Goal: Transaction & Acquisition: Purchase product/service

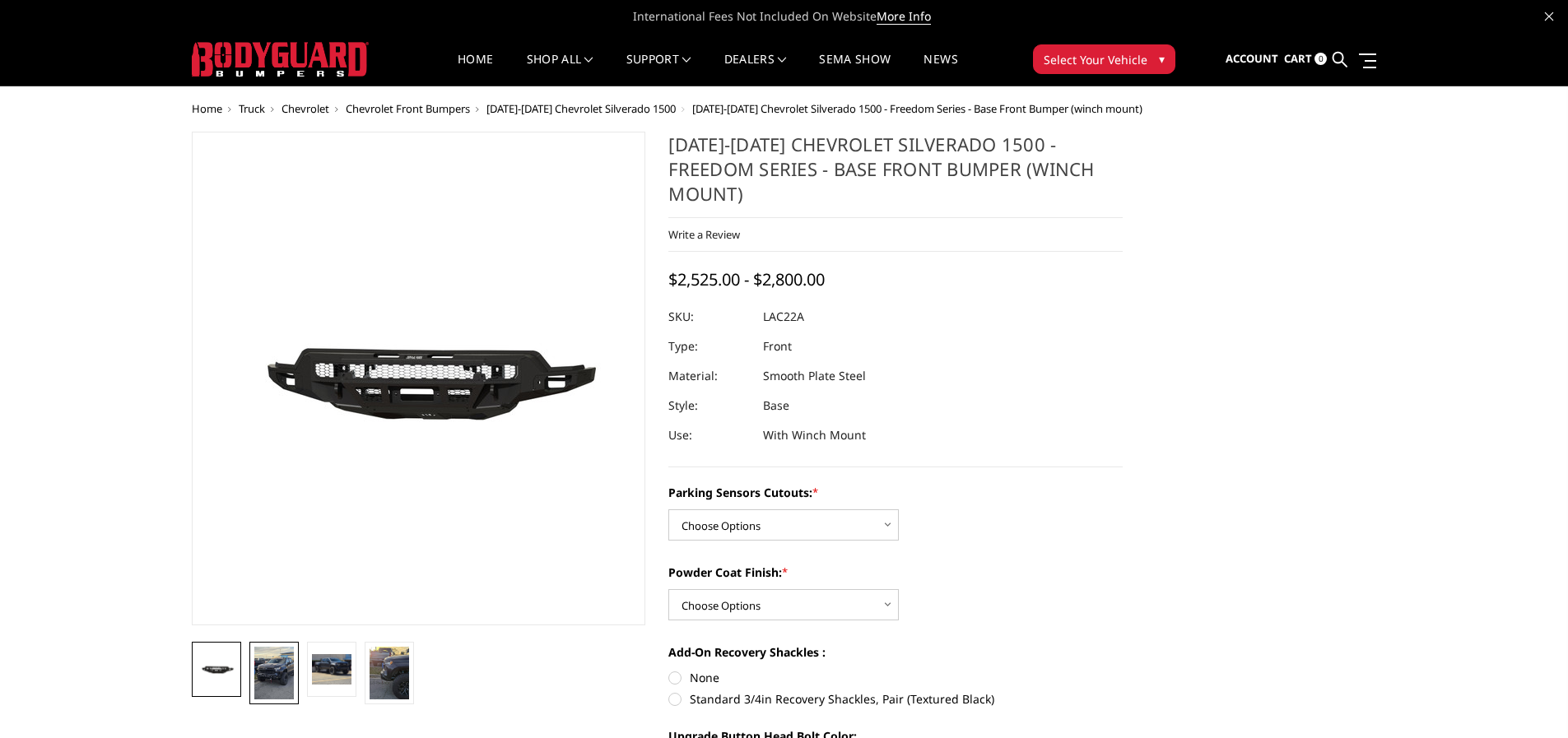
click at [274, 676] on img at bounding box center [274, 673] width 39 height 53
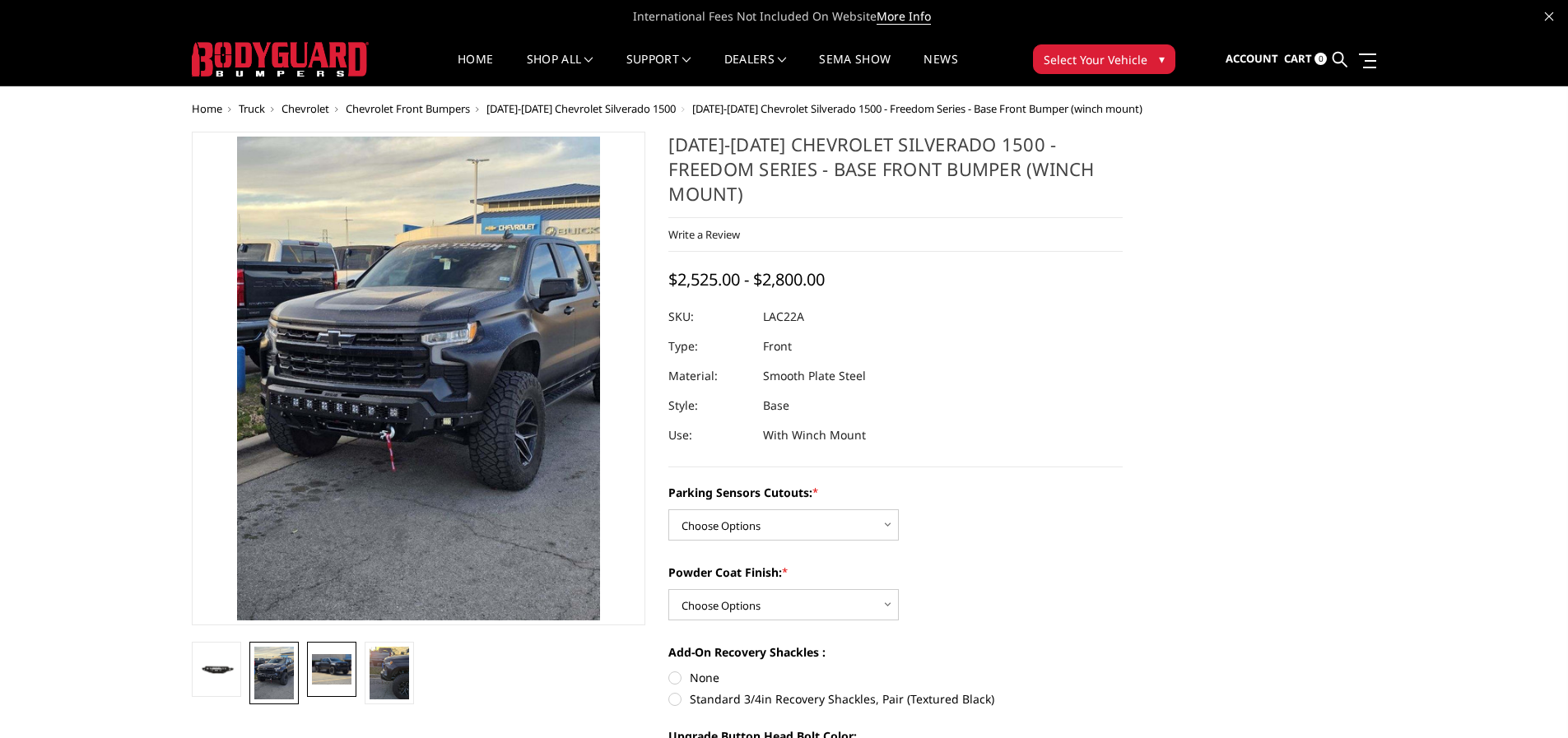
click at [312, 665] on img at bounding box center [331, 669] width 39 height 30
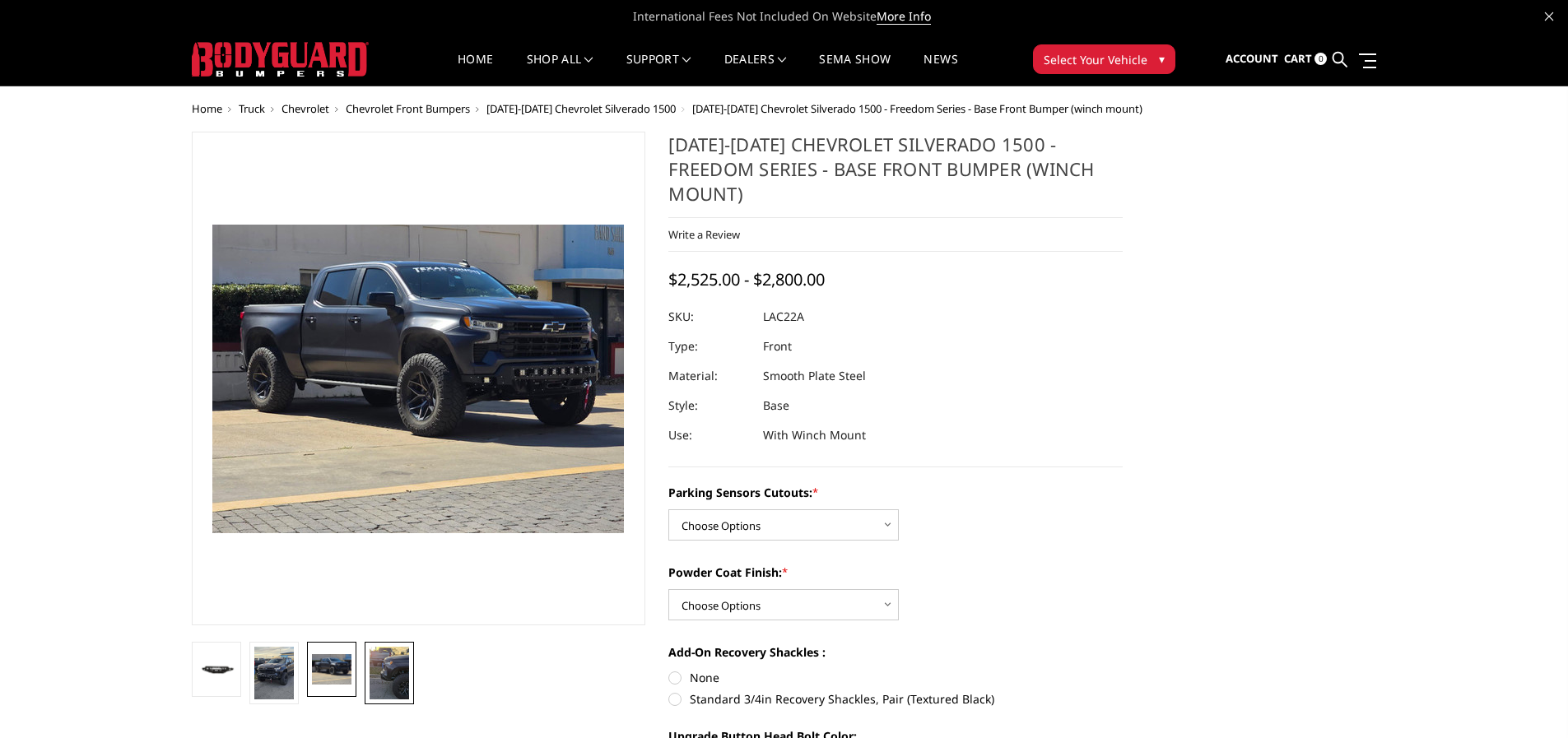
click at [397, 672] on img at bounding box center [388, 673] width 39 height 53
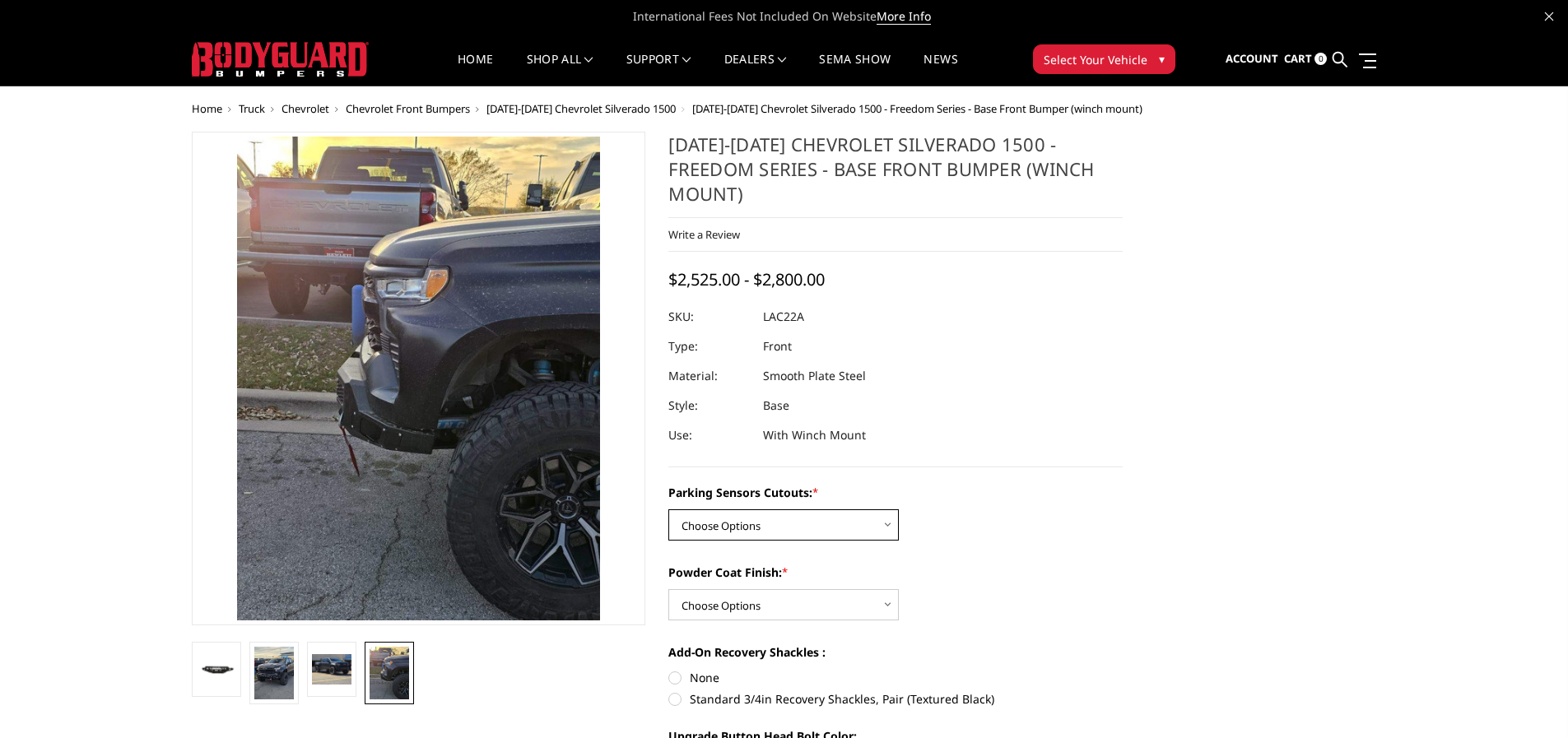
click at [801, 509] on select "Choose Options Yes - I have parking sensors No - I do NOT have parking sensors" at bounding box center [783, 525] width 231 height 32
click at [1104, 491] on div "Parking Sensors Cutouts: * Choose Options Yes - I have parking sensors No - I d…" at bounding box center [895, 512] width 454 height 57
click at [901, 564] on div "Powder Coat Finish: * Choose Options Bare Metal Textured Black Powder Coat" at bounding box center [895, 592] width 454 height 57
click at [861, 589] on select "Choose Options Bare Metal Textured Black Powder Coat" at bounding box center [783, 605] width 231 height 32
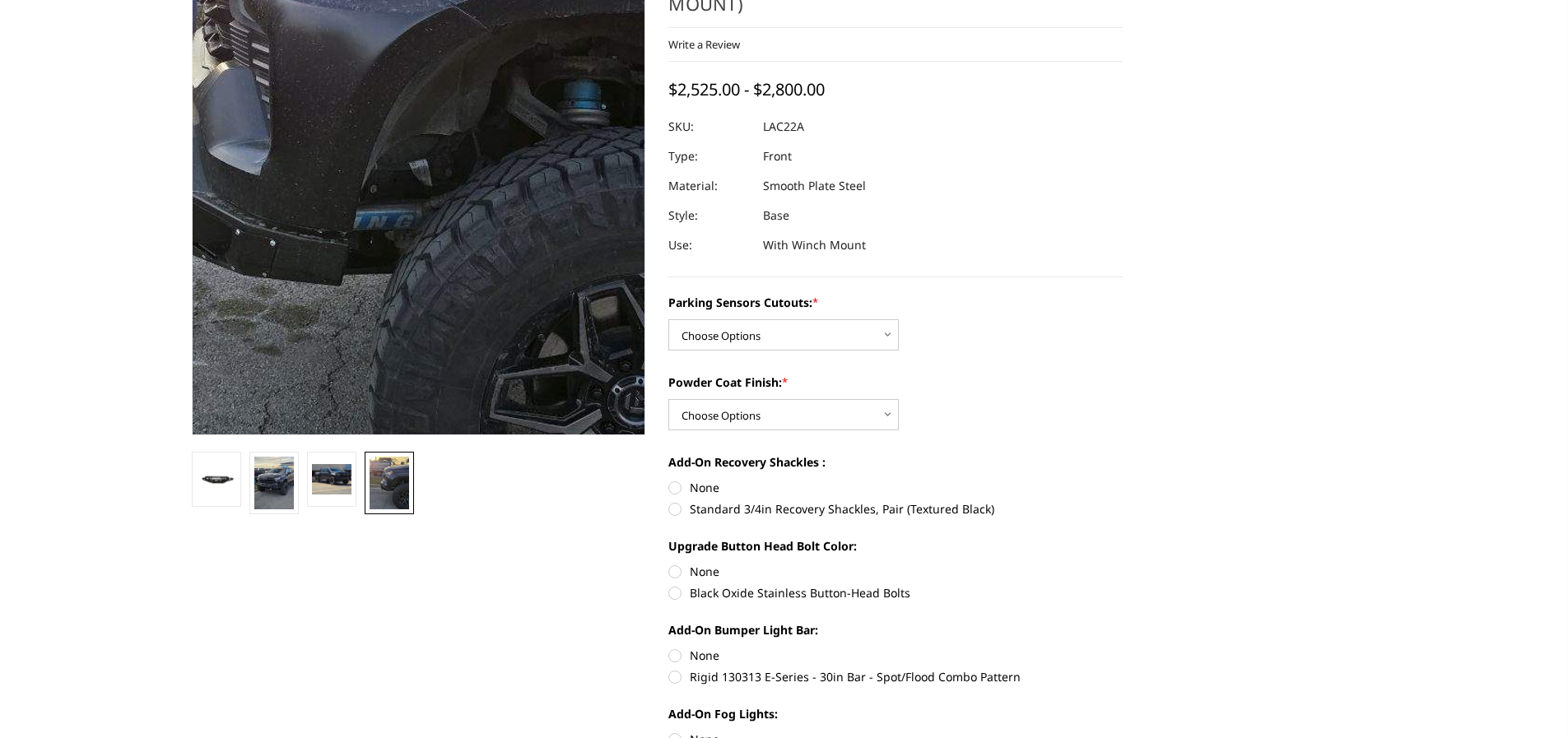
scroll to position [576, 0]
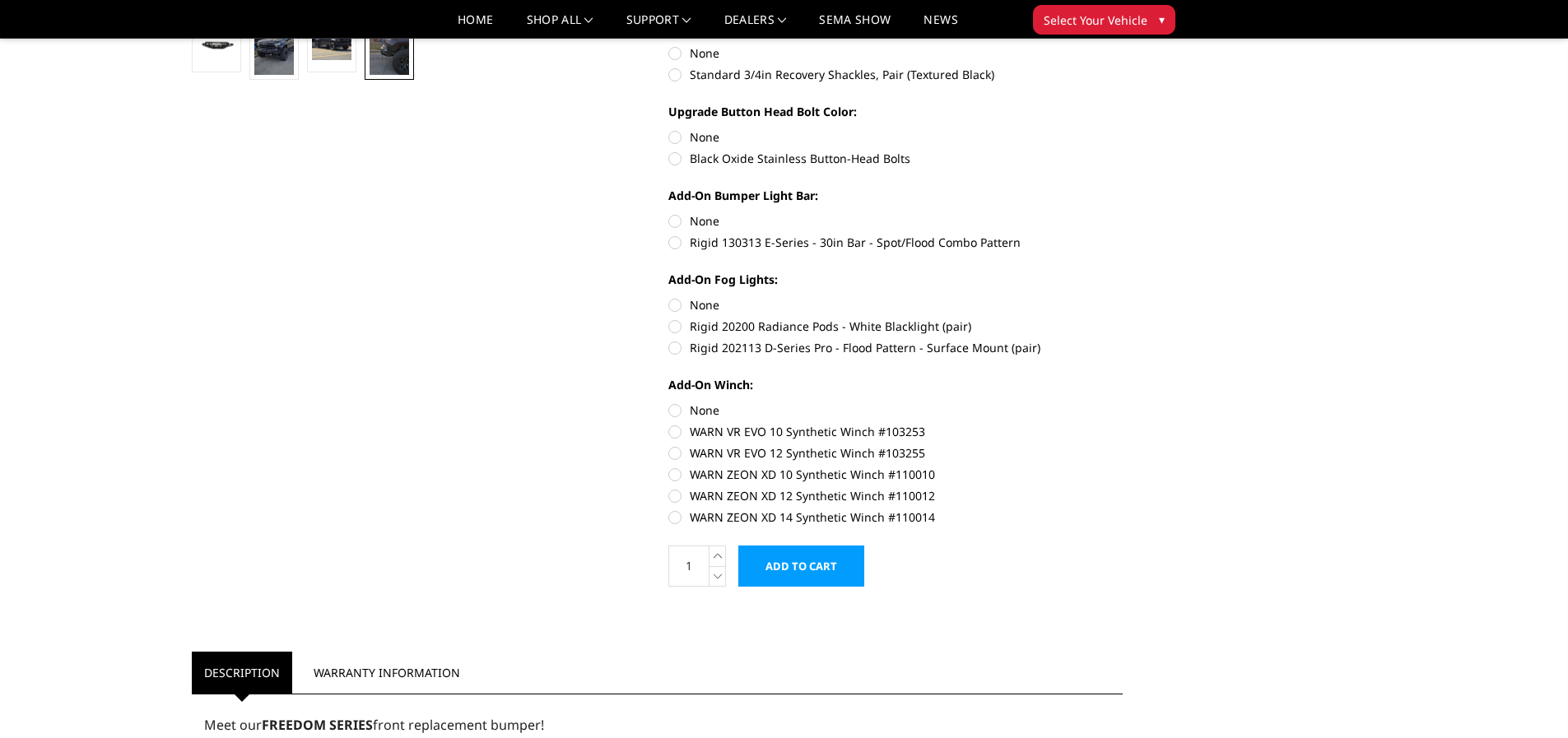
click at [678, 508] on label "WARN ZEON XD 14 Synthetic Winch #110014" at bounding box center [895, 517] width 454 height 18
click at [1123, 488] on input "WARN ZEON XD 14 Synthetic Winch #110014" at bounding box center [1123, 487] width 1 height 1
radio input "true"
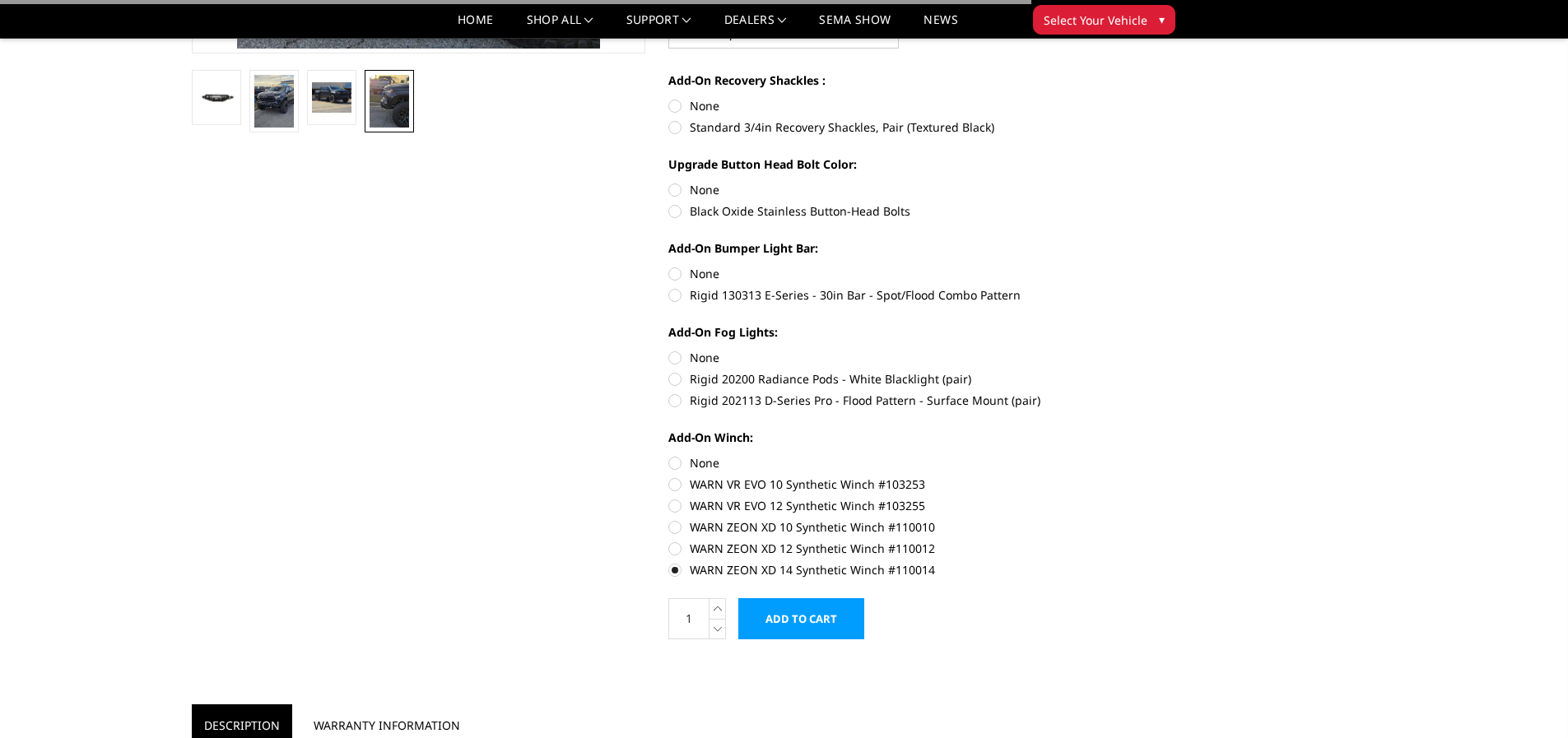
scroll to position [493, 0]
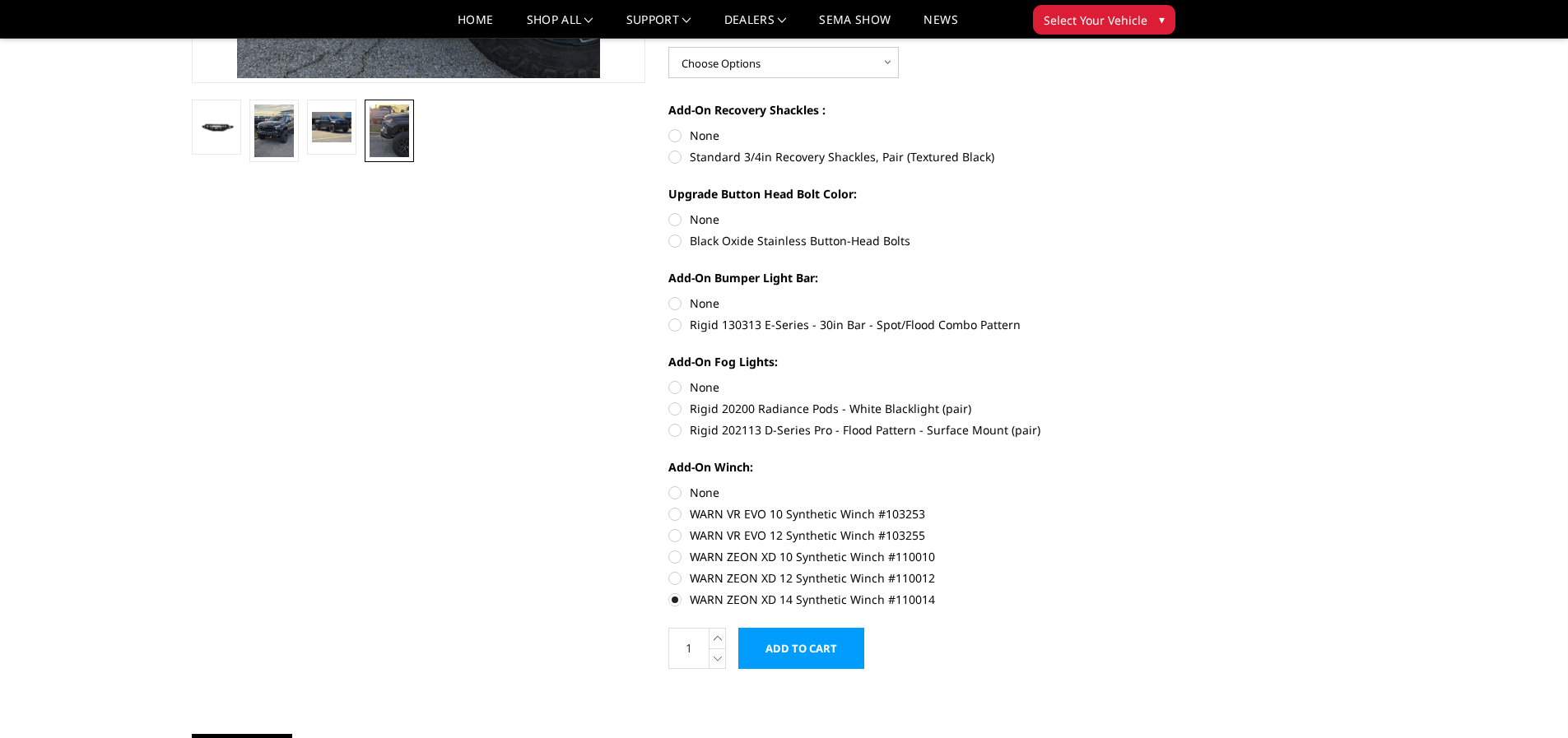
click at [672, 400] on label "Rigid 20200 Radiance Pods - White Blacklight (pair)" at bounding box center [895, 408] width 454 height 18
click at [1123, 380] on input "Rigid 20200 Radiance Pods - White Blacklight (pair)" at bounding box center [1123, 379] width 1 height 1
radio input "true"
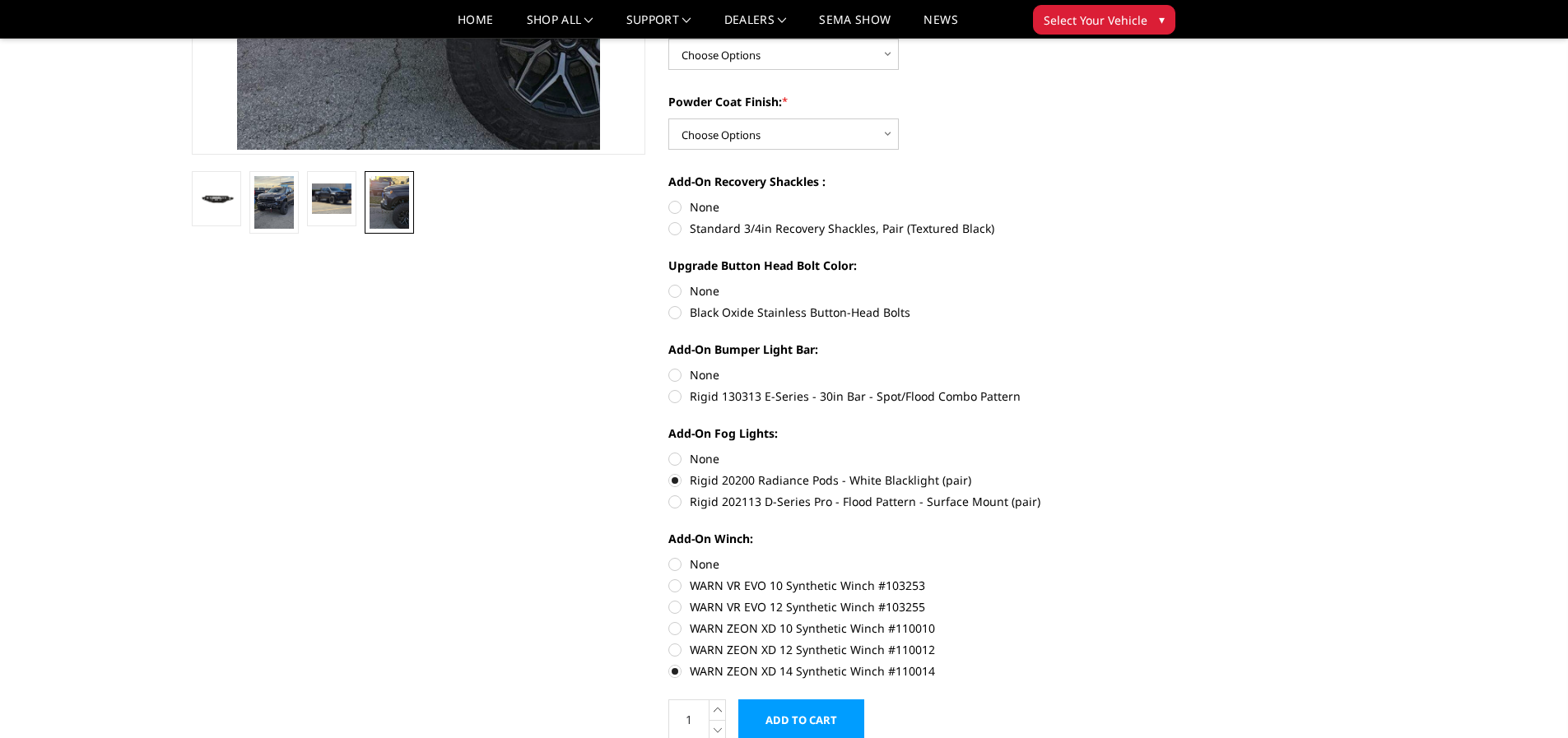
scroll to position [329, 0]
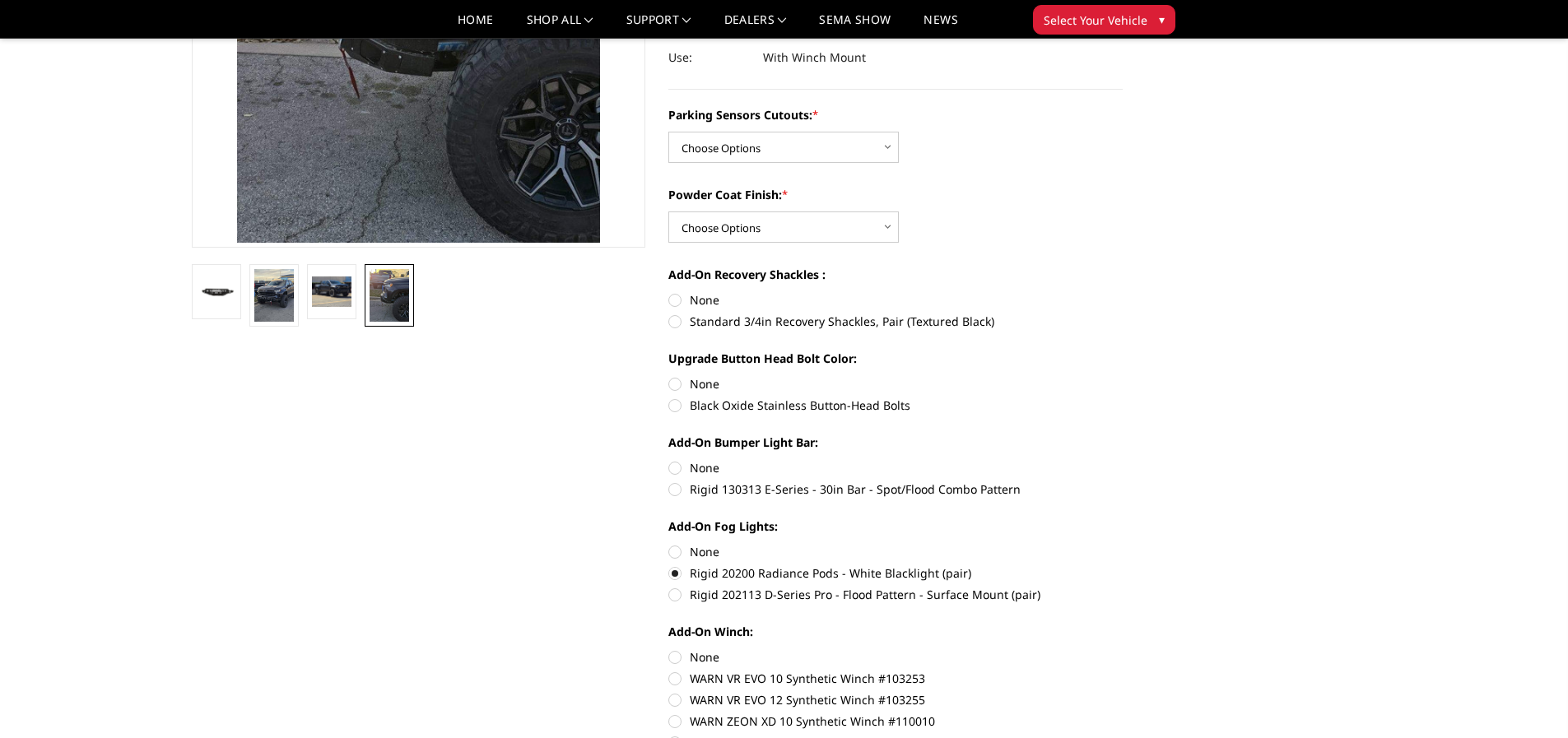
click at [681, 480] on label "Rigid 130313 E-Series - 30in Bar - Spot/Flood Combo Pattern" at bounding box center [895, 489] width 454 height 18
click at [1123, 460] on input "Rigid 130313 E-Series - 30in Bar - Spot/Flood Combo Pattern" at bounding box center [1123, 459] width 1 height 1
radio input "true"
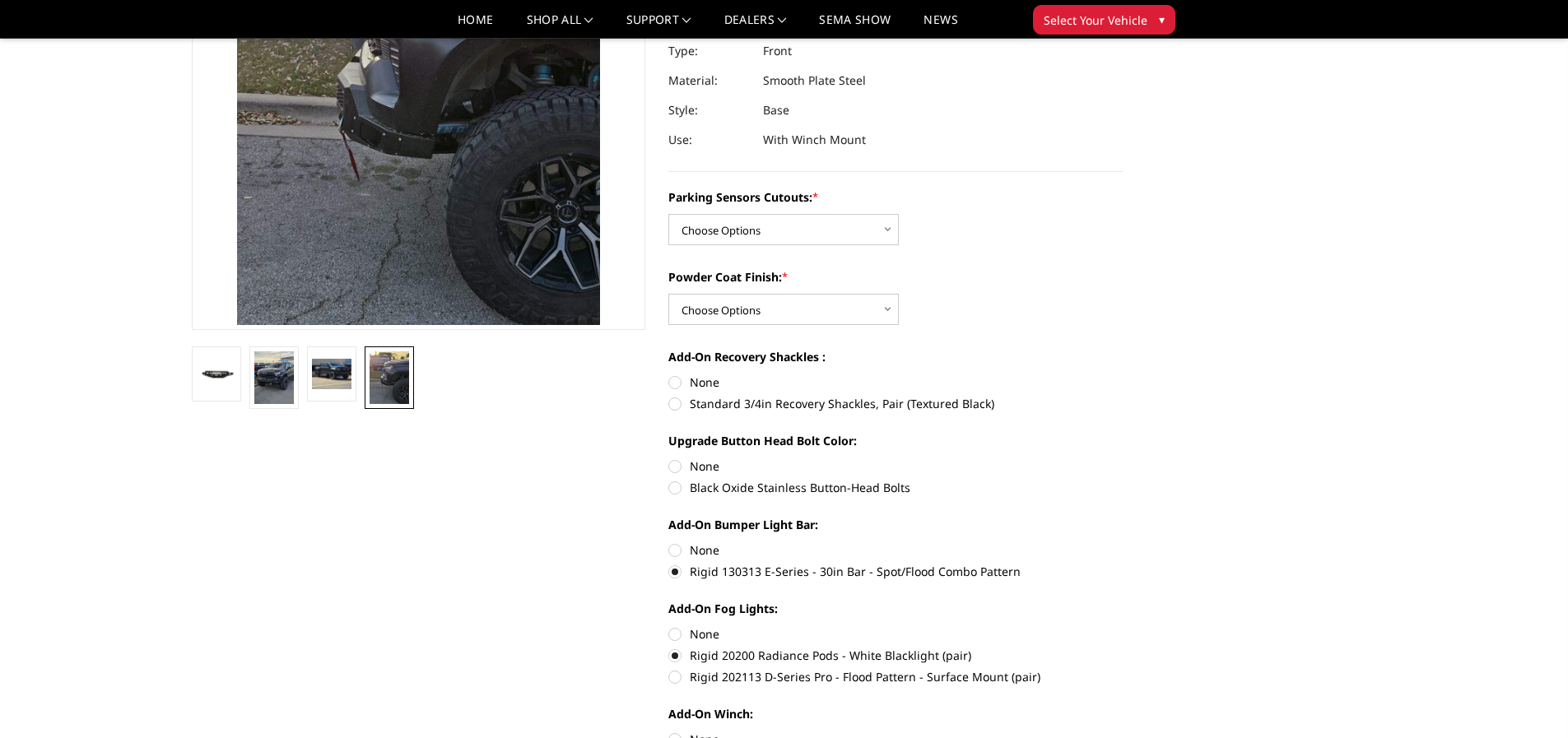
click at [673, 479] on label "Black Oxide Stainless Button-Head Bolts" at bounding box center [895, 487] width 454 height 18
click at [1123, 458] on input "Black Oxide Stainless Button-Head Bolts" at bounding box center [1123, 458] width 1 height 1
radio input "true"
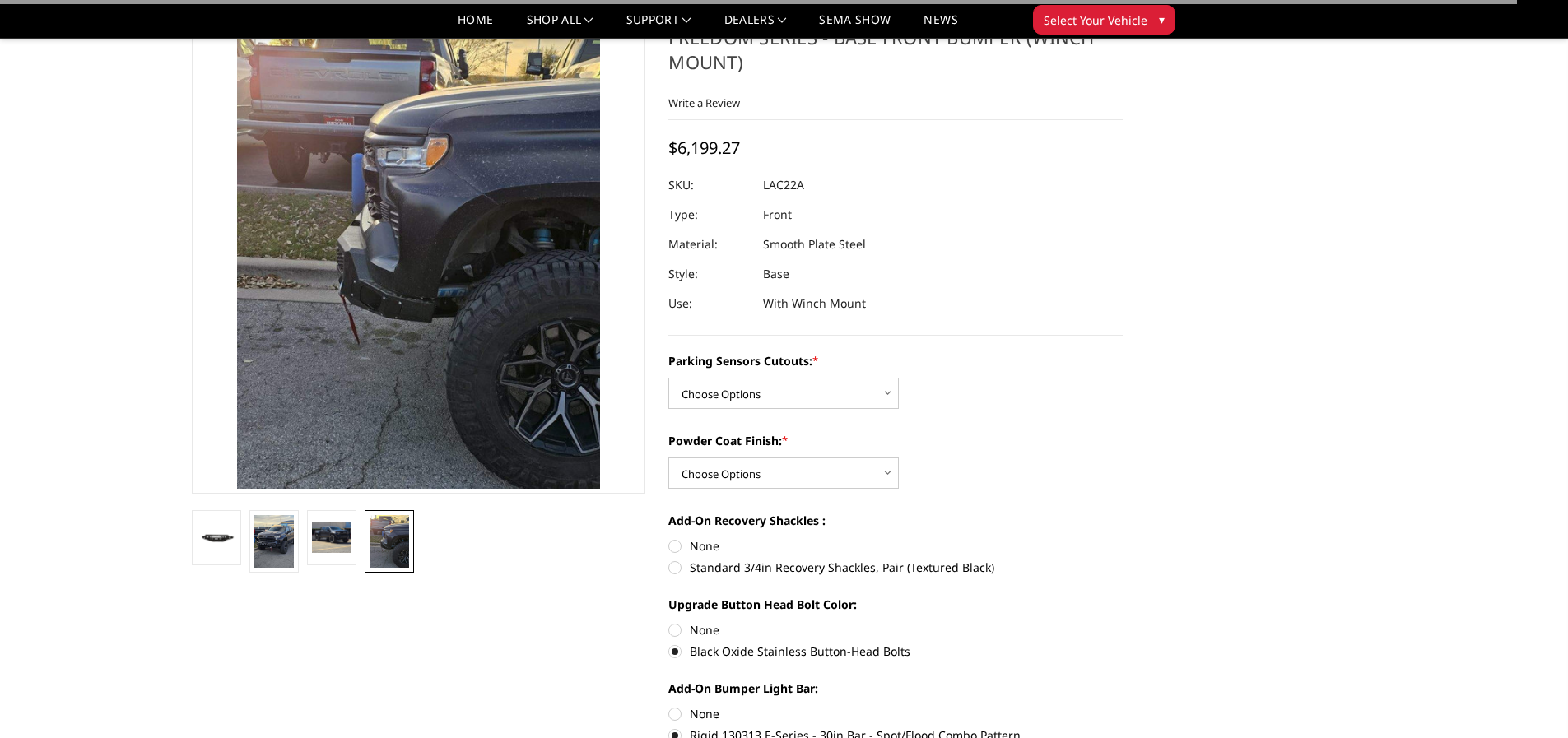
scroll to position [82, 0]
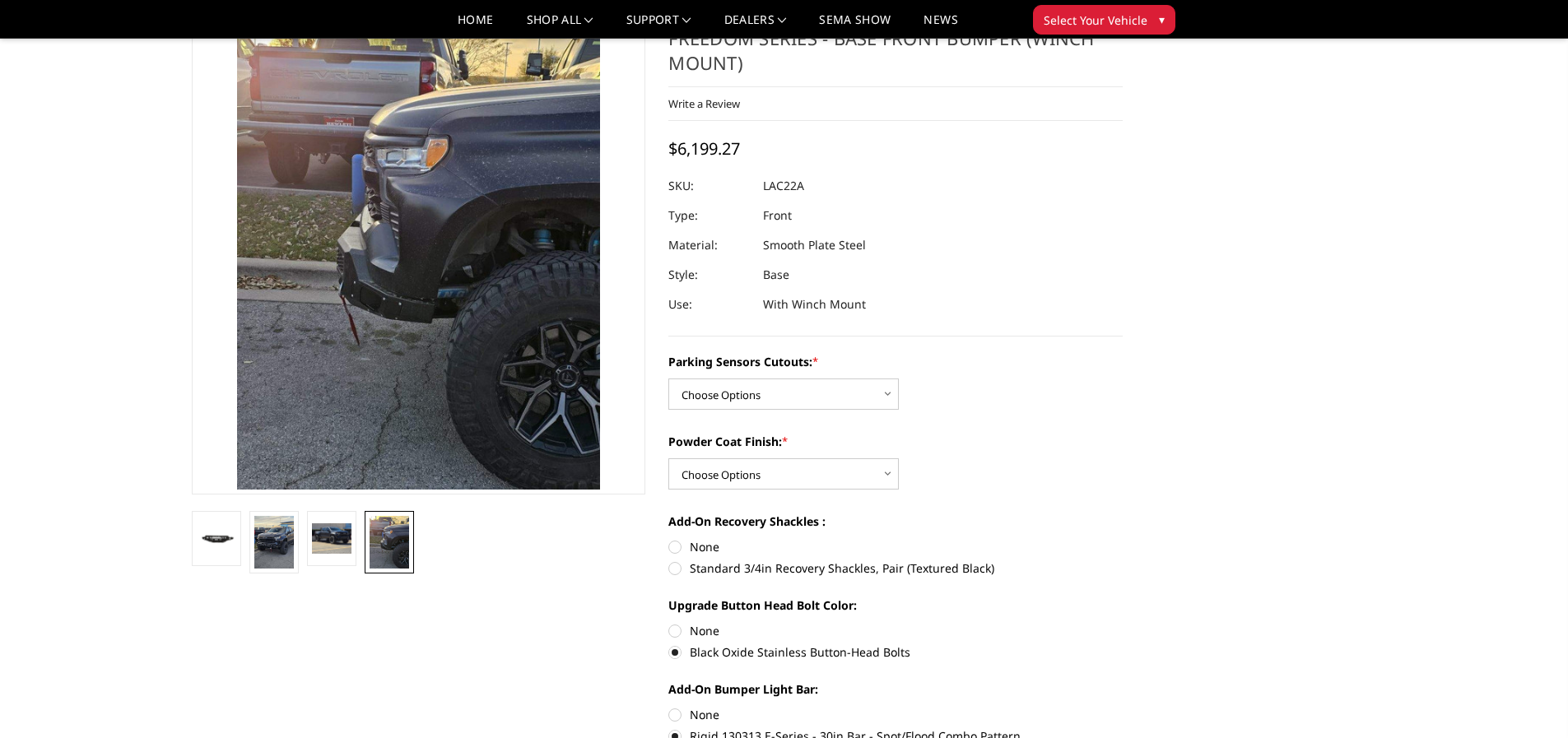
click at [680, 538] on label "None" at bounding box center [895, 547] width 454 height 18
click at [669, 538] on input "None" at bounding box center [668, 538] width 1 height 1
radio input "true"
click at [679, 559] on label "Standard 3/4in Recovery Shackles, Pair (Textured Black)" at bounding box center [895, 568] width 454 height 18
click at [1123, 538] on input "Standard 3/4in Recovery Shackles, Pair (Textured Black)" at bounding box center [1123, 538] width 1 height 1
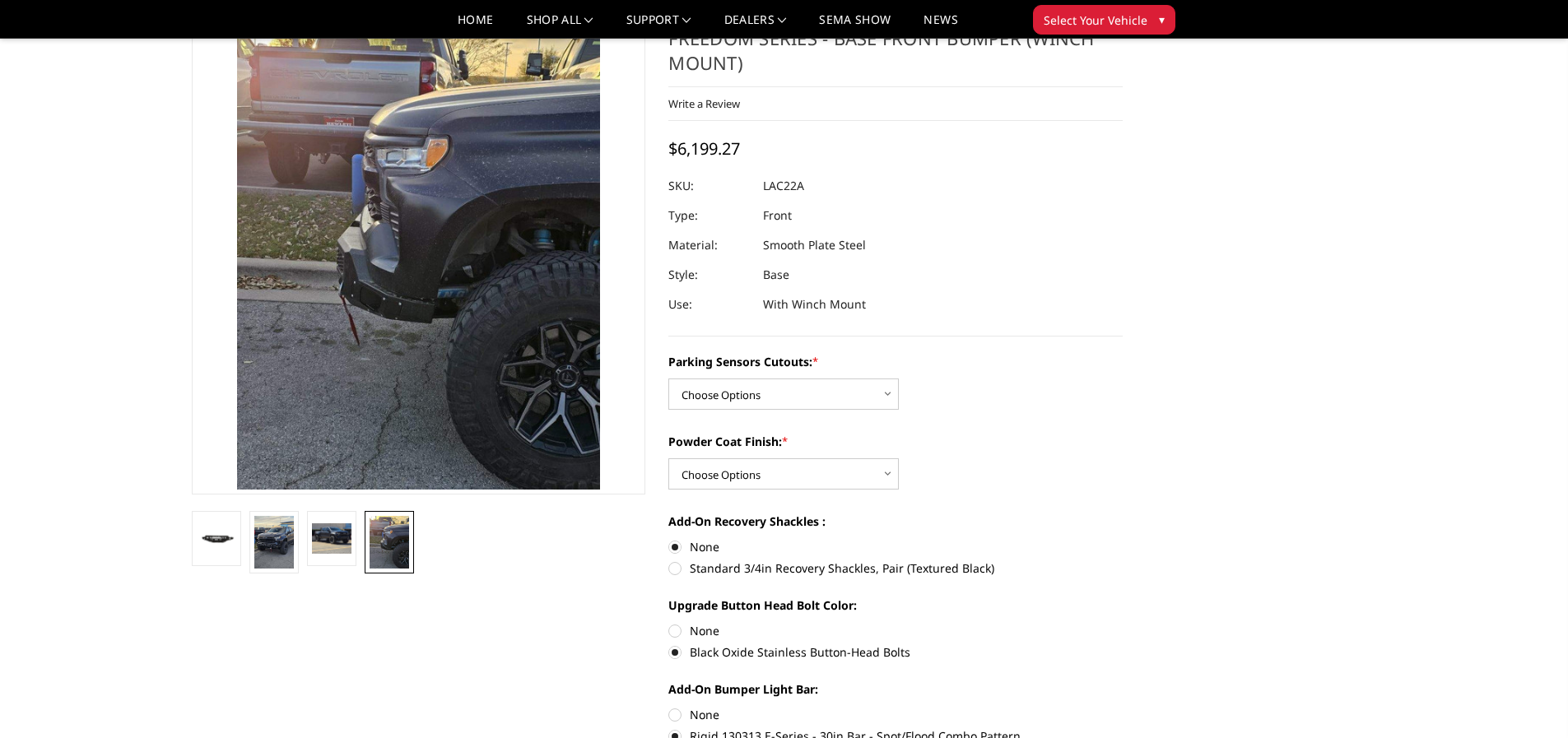
radio input "true"
click at [678, 538] on label "None" at bounding box center [895, 547] width 454 height 18
click at [669, 538] on input "None" at bounding box center [668, 538] width 1 height 1
radio input "true"
click at [674, 559] on label "Standard 3/4in Recovery Shackles, Pair (Textured Black)" at bounding box center [895, 568] width 454 height 18
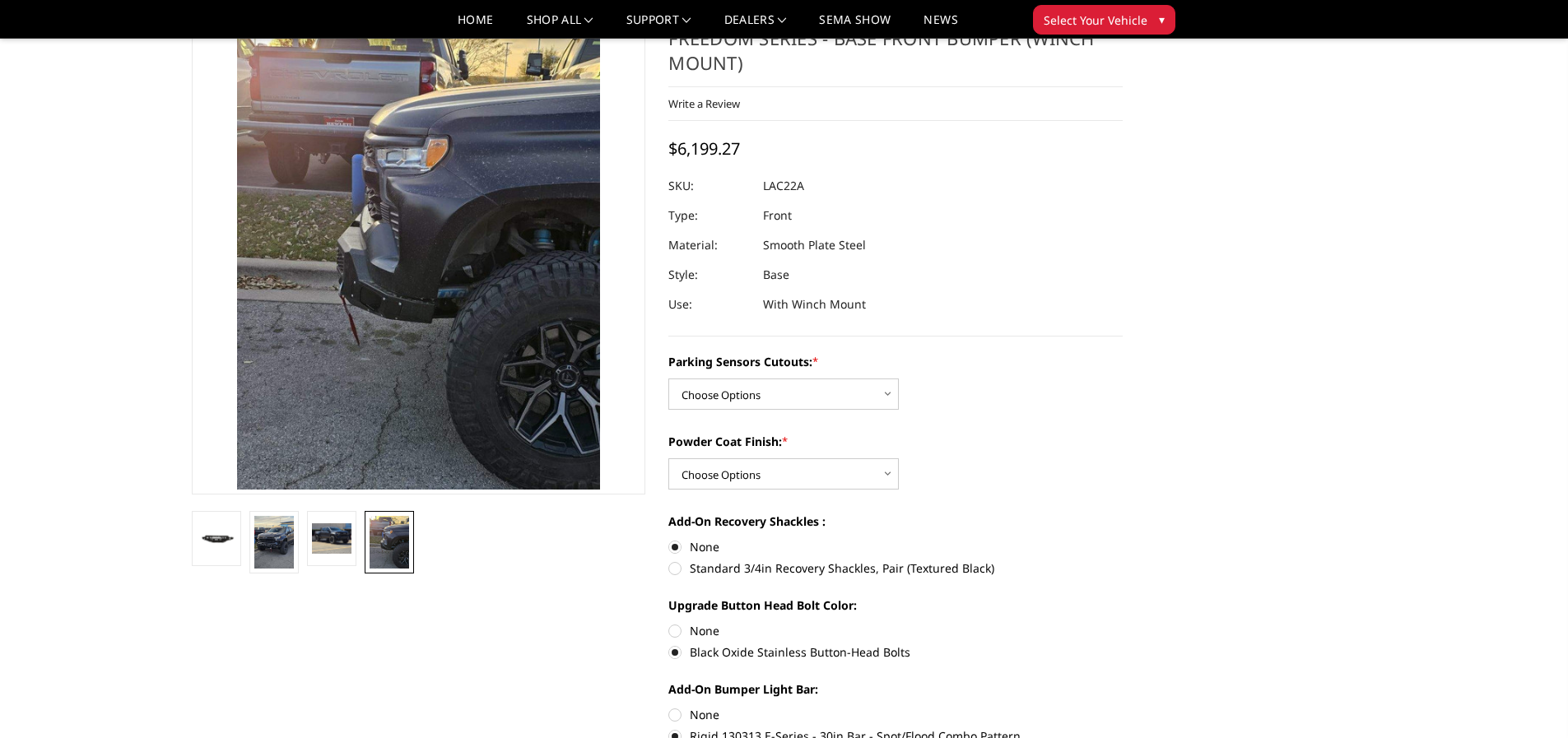
click at [1123, 539] on input "Standard 3/4in Recovery Shackles, Pair (Textured Black)" at bounding box center [1123, 538] width 1 height 1
radio input "true"
click at [771, 380] on select "Choose Options Yes - I have parking sensors No - I do NOT have parking sensors" at bounding box center [783, 394] width 231 height 32
select select "4346"
click at [668, 379] on select "Choose Options Yes - I have parking sensors No - I do NOT have parking sensors" at bounding box center [783, 394] width 231 height 32
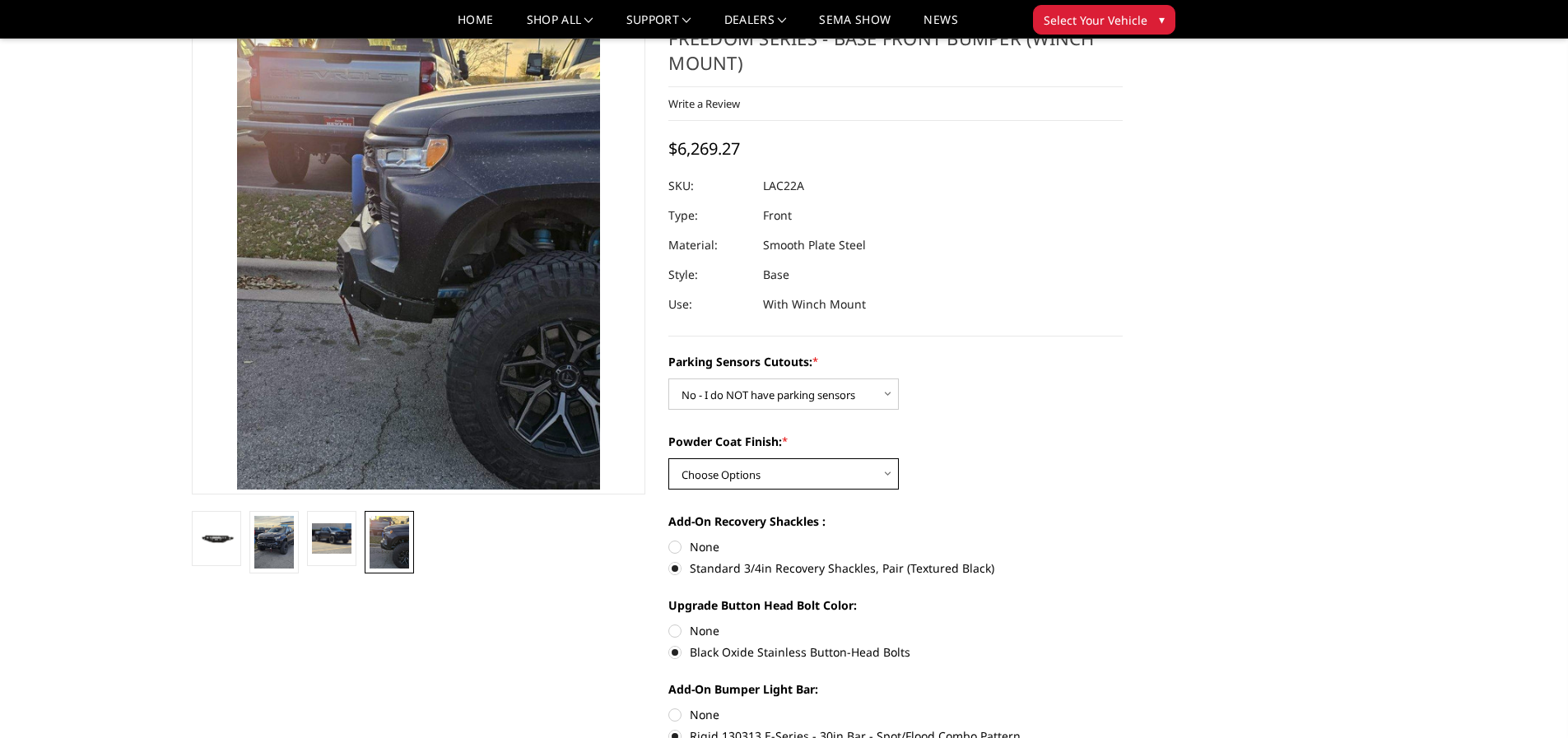
click at [786, 458] on select "Choose Options Bare Metal Textured Black Powder Coat" at bounding box center [783, 474] width 231 height 32
click at [668, 458] on select "Choose Options Bare Metal Textured Black Powder Coat" at bounding box center [783, 474] width 231 height 32
click at [769, 458] on select "Choose Options Bare Metal Textured Black Powder Coat" at bounding box center [783, 474] width 231 height 32
select select "4360"
click at [668, 458] on select "Choose Options Bare Metal Textured Black Powder Coat" at bounding box center [783, 474] width 231 height 32
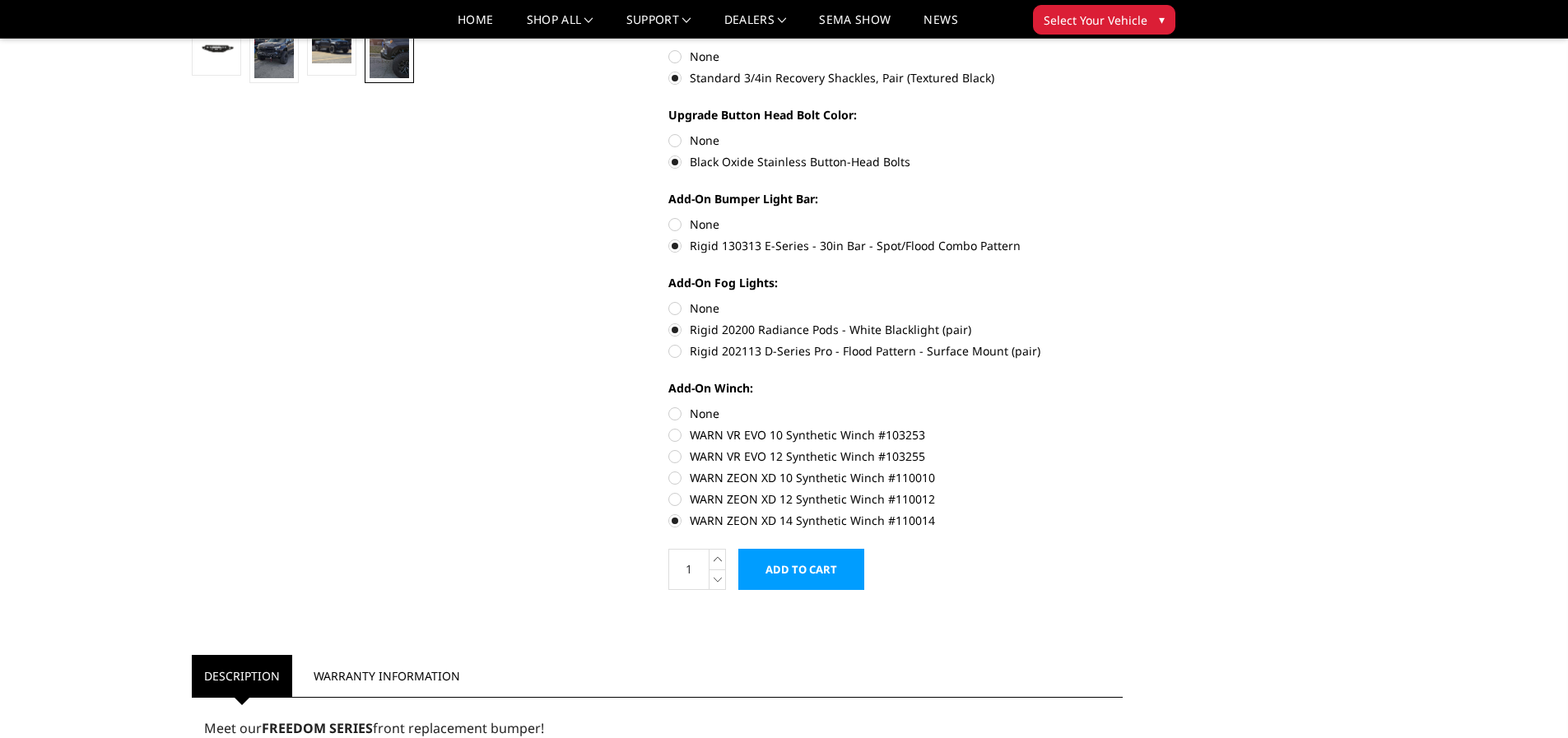
scroll to position [493, 0]
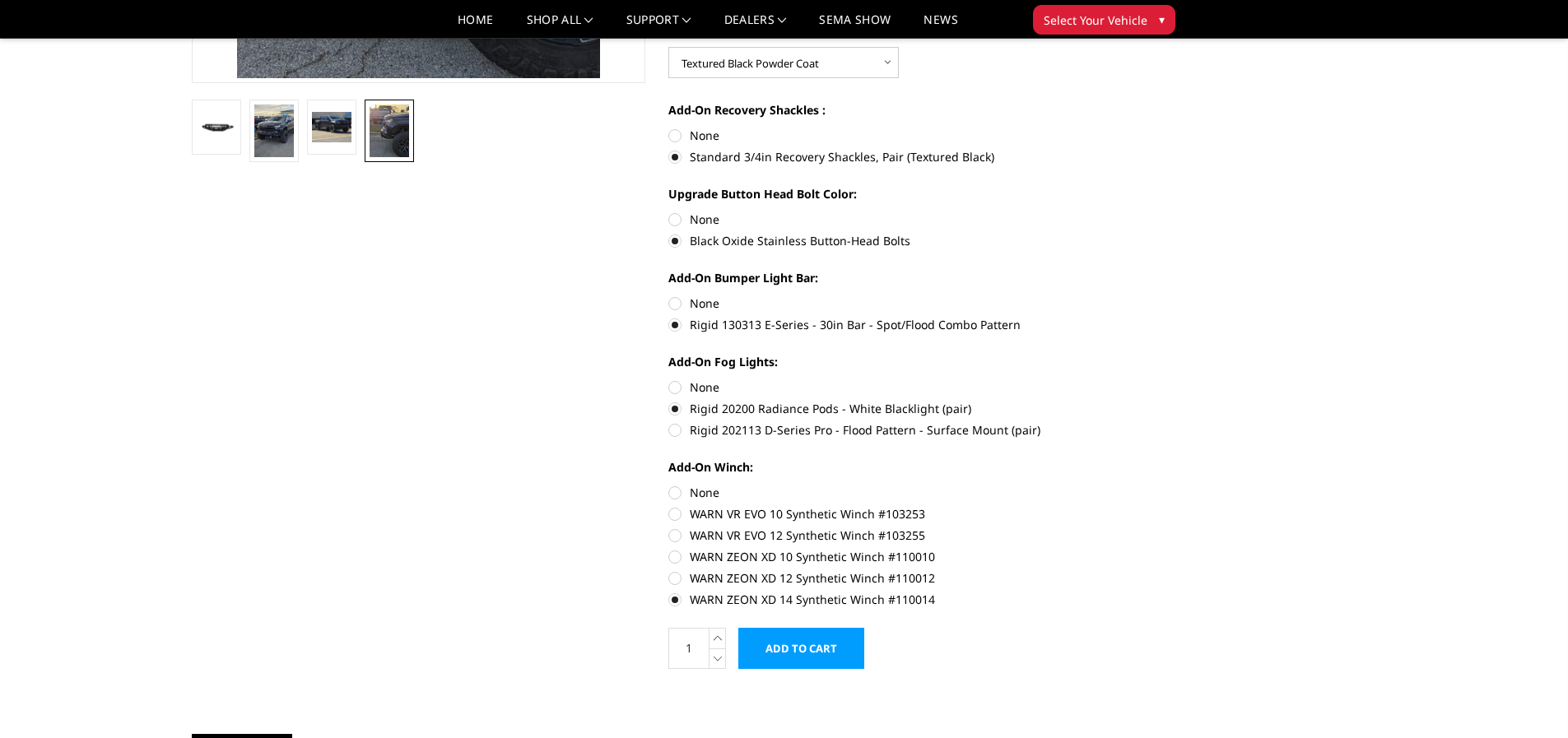
click at [702, 422] on label "Rigid 202113 D-Series Pro - Flood Pattern - Surface Mount (pair)" at bounding box center [895, 430] width 454 height 18
click at [1123, 400] on input "Rigid 202113 D-Series Pro - Flood Pattern - Surface Mount (pair)" at bounding box center [1123, 400] width 1 height 1
radio input "true"
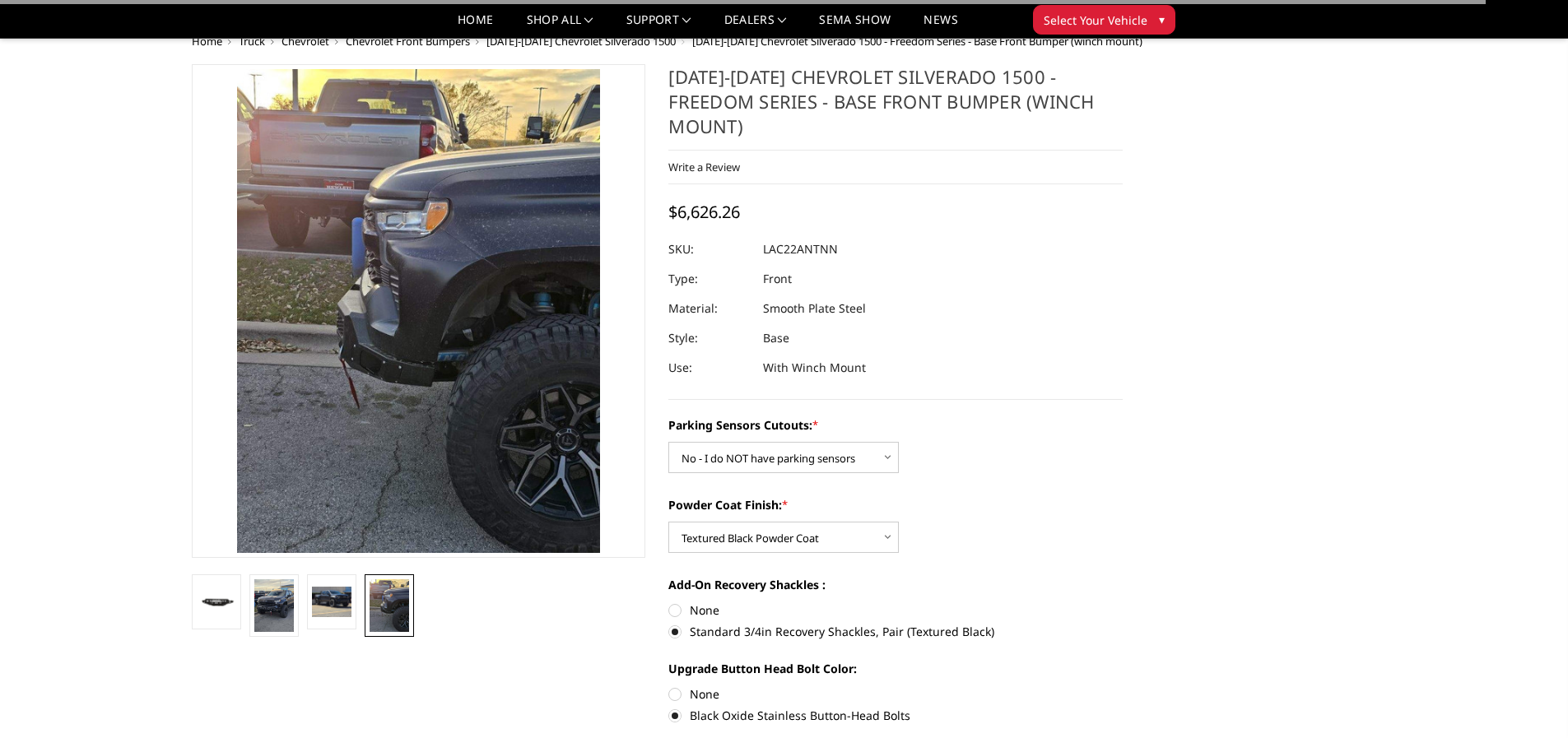
scroll to position [0, 0]
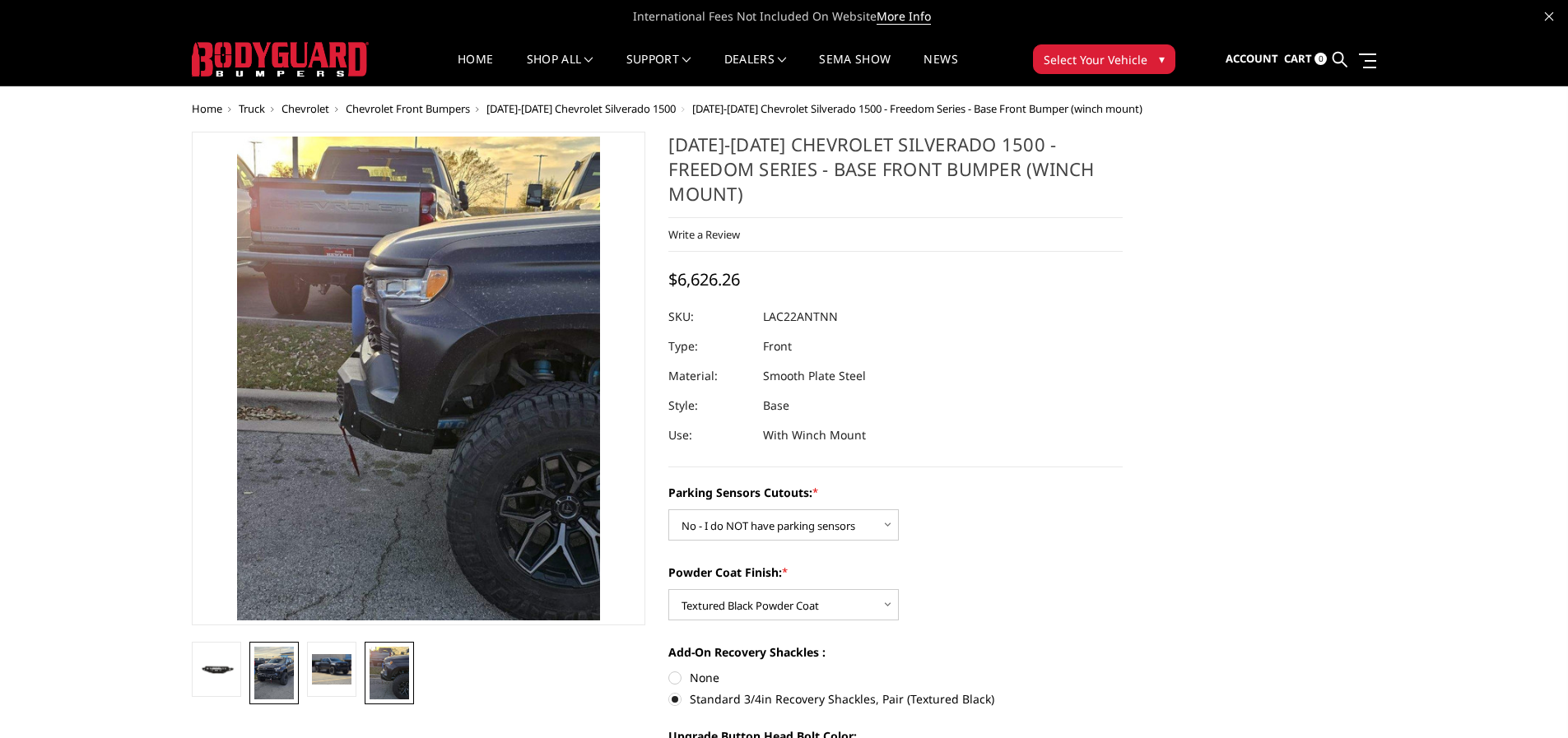
click at [261, 666] on img at bounding box center [274, 673] width 39 height 53
